Goal: Information Seeking & Learning: Check status

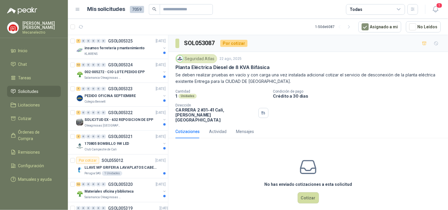
click at [375, 11] on div "Todas" at bounding box center [375, 9] width 59 height 11
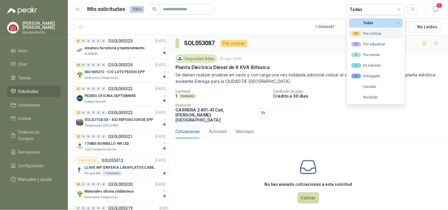
click at [373, 34] on div "99+ Por cotizar" at bounding box center [366, 33] width 30 height 5
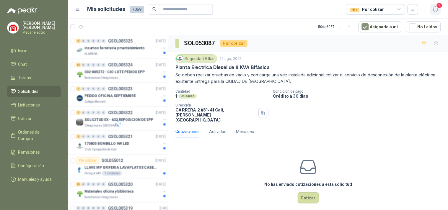
click at [433, 9] on icon "button" at bounding box center [435, 9] width 7 height 7
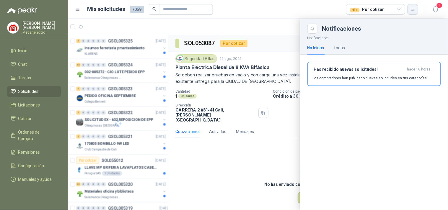
click at [412, 8] on icon "button" at bounding box center [412, 9] width 3 height 3
click at [411, 10] on icon "button" at bounding box center [412, 9] width 3 height 3
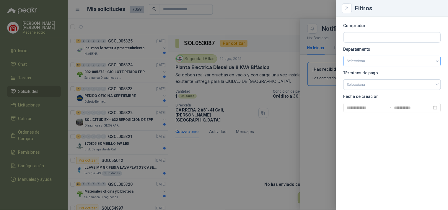
click at [385, 61] on input "search" at bounding box center [392, 61] width 90 height 10
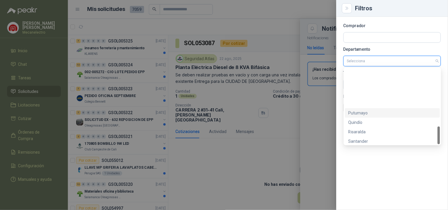
scroll to position [245, 0]
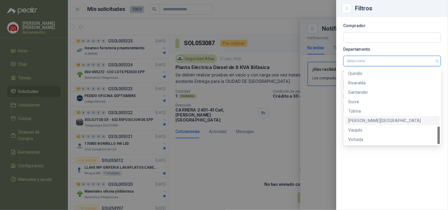
click at [376, 118] on div "[PERSON_NAME][GEOGRAPHIC_DATA]" at bounding box center [392, 120] width 88 height 6
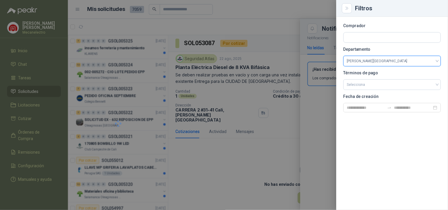
click at [255, 155] on div at bounding box center [224, 105] width 448 height 210
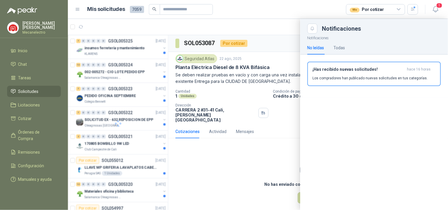
click at [252, 153] on div at bounding box center [258, 114] width 380 height 191
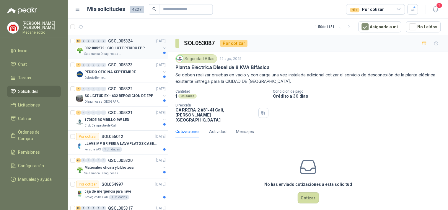
click at [122, 47] on p "002-005272 - CIO LOTE PEDIDO EPP" at bounding box center [114, 48] width 60 height 6
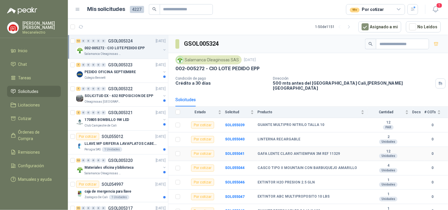
scroll to position [90, 0]
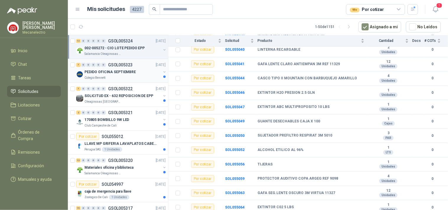
click at [126, 71] on p "PEDIDO OFICINA SEPTIEMBRE" at bounding box center [109, 72] width 51 height 6
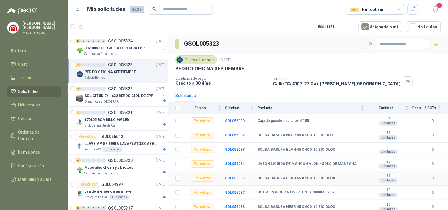
scroll to position [3, 0]
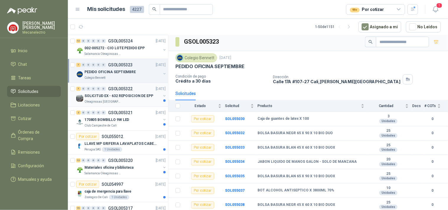
click at [117, 95] on p "SOLICITUD EX - 632 REPOSICION DE EPP" at bounding box center [118, 96] width 69 height 6
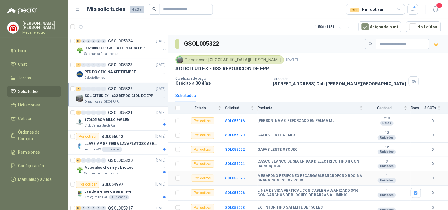
scroll to position [4, 0]
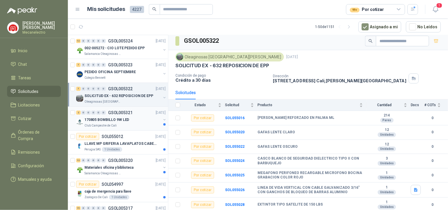
click at [108, 117] on p "170805 BOMBILLO 9W LED" at bounding box center [106, 120] width 45 height 6
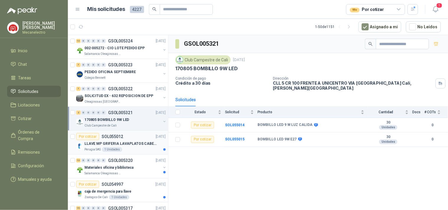
click at [135, 142] on p "LLAVE MP GRIFERIA LAVAPLATOS CABEZA EXTRAIBLE" at bounding box center [120, 144] width 73 height 6
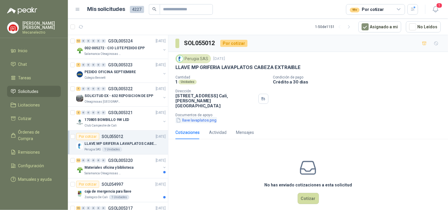
click at [204, 117] on button "llave lavaplatos.png" at bounding box center [196, 120] width 42 height 6
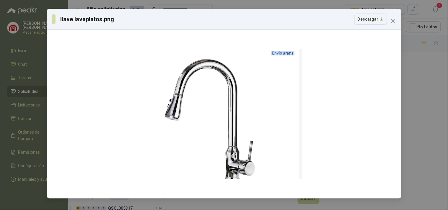
click at [415, 141] on div "llave lavaplatos.png Descargar" at bounding box center [224, 105] width 448 height 210
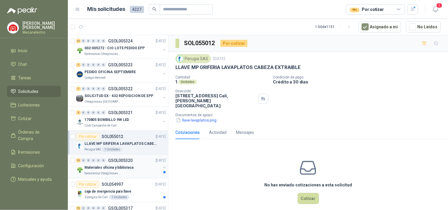
click at [133, 169] on div "Materiales oficina y biblioteca" at bounding box center [122, 167] width 76 height 7
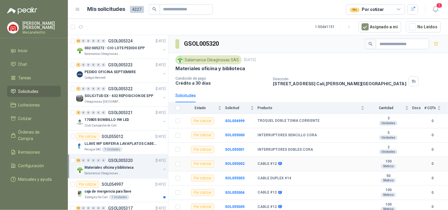
scroll to position [90, 0]
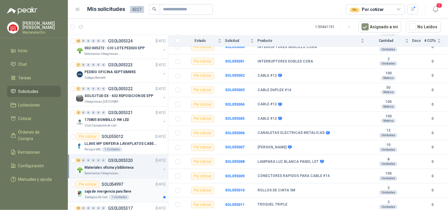
click at [140, 187] on div "Por cotizar SOL054997 [DATE]" at bounding box center [120, 184] width 89 height 7
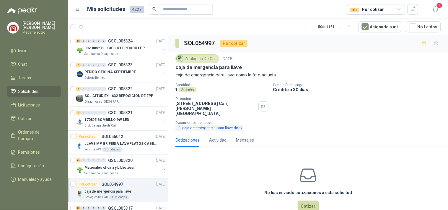
click at [235, 125] on button "caja de emergencia para llave.docx" at bounding box center [209, 128] width 68 height 6
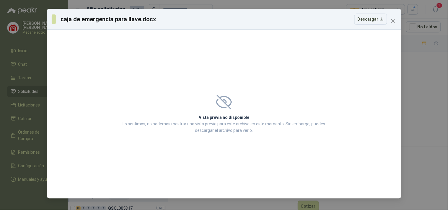
click at [439, 158] on div "caja de emergencia para llave.docx Descargar Vista previa no disponible Lo sent…" at bounding box center [224, 105] width 448 height 210
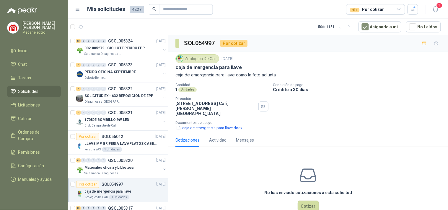
scroll to position [10, 0]
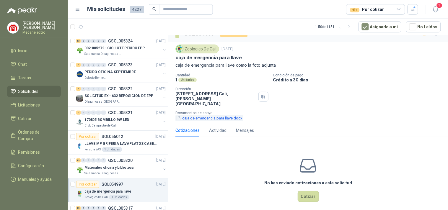
click at [226, 115] on button "caja de emergencia para llave.docx" at bounding box center [209, 118] width 68 height 6
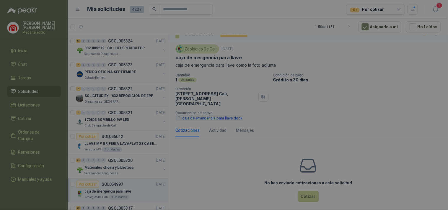
click at [226, 114] on div "Vista previa no disponible Lo sentimos, no podemos mostrar una vista previa par…" at bounding box center [224, 114] width 220 height 53
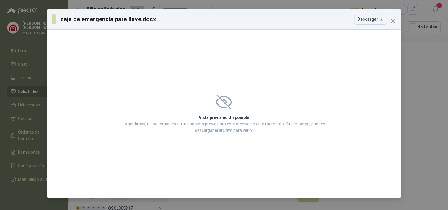
click at [424, 149] on div "caja de emergencia para llave.docx Descargar Vista previa no disponible Lo sent…" at bounding box center [224, 105] width 448 height 210
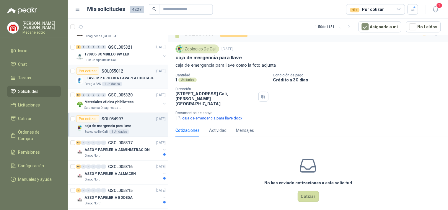
scroll to position [98, 0]
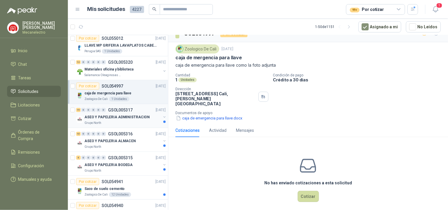
click at [144, 119] on p "ASEO Y PAPELERIA ADMINISTRACION" at bounding box center [116, 117] width 65 height 6
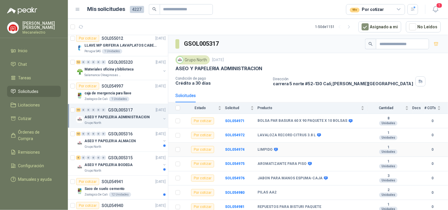
scroll to position [119, 0]
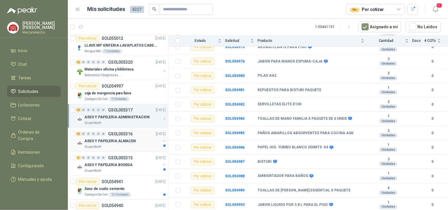
click at [142, 143] on div "ASEO Y PAPELERIA ALMACEN" at bounding box center [122, 140] width 76 height 7
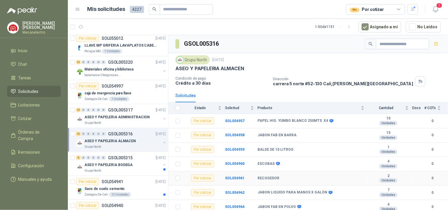
scroll to position [46, 0]
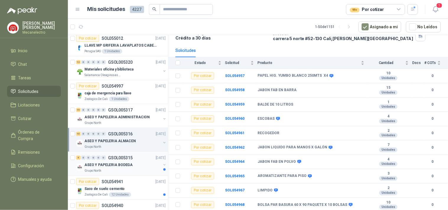
click at [142, 163] on div "ASEO Y PAPELERIA BODEGA" at bounding box center [122, 164] width 76 height 7
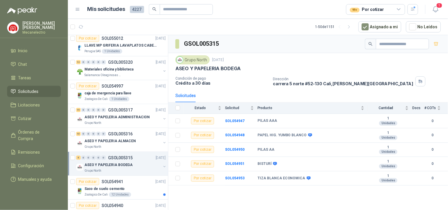
scroll to position [131, 0]
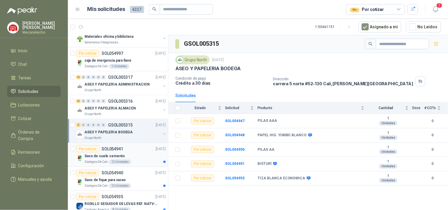
click at [142, 158] on div "Saco de suelo cemento" at bounding box center [124, 156] width 81 height 7
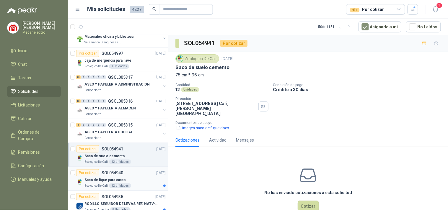
scroll to position [196, 0]
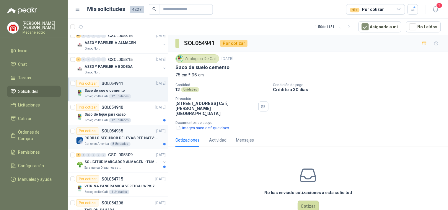
click at [146, 141] on p "RODILLO SEGUIDOR DE LEVAS REF. NATV-17-PPA [PERSON_NAME]" at bounding box center [120, 139] width 73 height 6
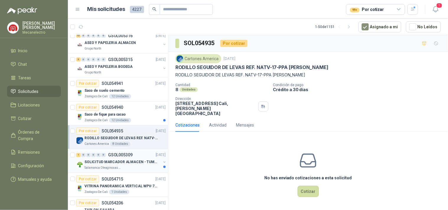
click at [139, 166] on div "Salamanca Oleaginosas SAS" at bounding box center [122, 168] width 76 height 5
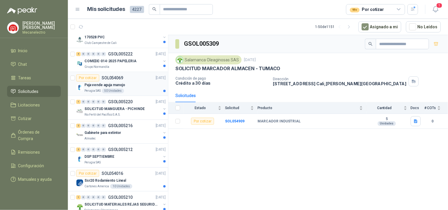
scroll to position [426, 0]
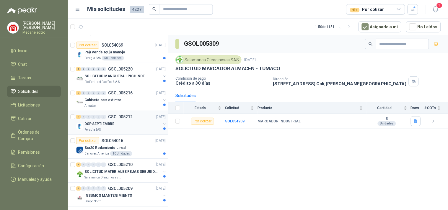
click at [141, 120] on div "DSP SEPTIEMBRE" at bounding box center [122, 123] width 76 height 7
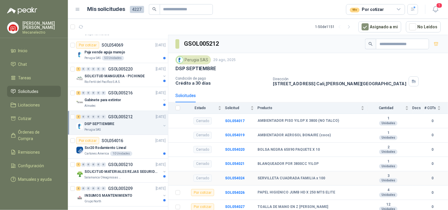
scroll to position [90, 0]
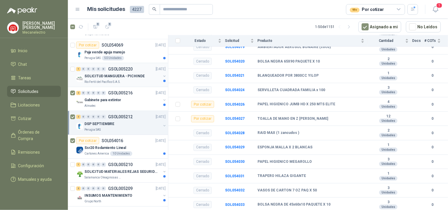
click at [73, 65] on div "1 0 0 0 0 0 GSOL005220 [DATE] SOLICITUD MANGUERA - PICHINDE Rio Fertil [PERSON_…" at bounding box center [118, 75] width 100 height 24
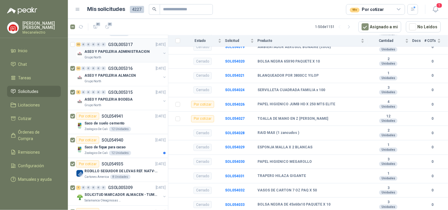
scroll to position [98, 0]
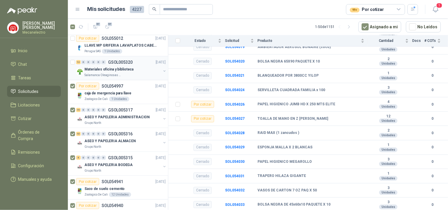
click at [75, 61] on div at bounding box center [73, 68] width 6 height 19
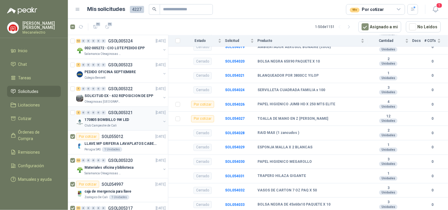
click at [74, 116] on div at bounding box center [73, 118] width 6 height 19
click at [75, 42] on div at bounding box center [73, 46] width 6 height 19
click at [103, 25] on button "100" at bounding box center [106, 26] width 9 height 9
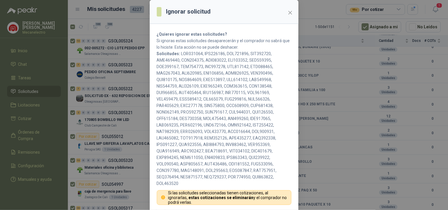
scroll to position [57, 0]
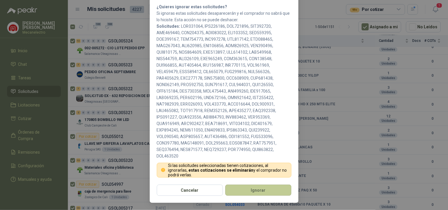
click at [252, 192] on button "Ignorar" at bounding box center [258, 190] width 66 height 11
